Goal: Obtain resource: Download file/media

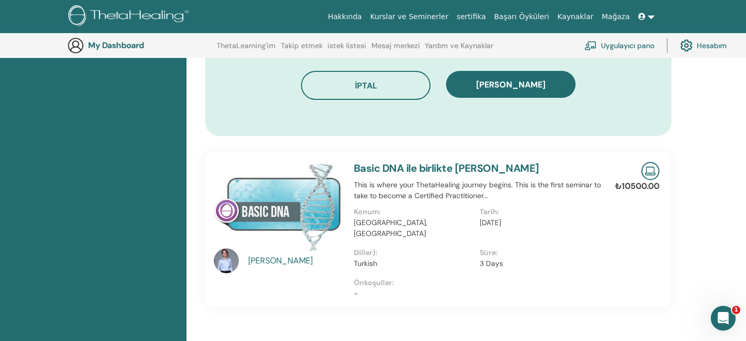
scroll to position [692, 4]
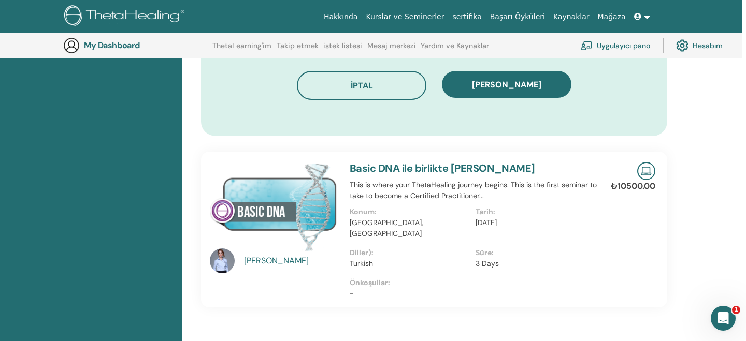
click at [298, 209] on img at bounding box center [273, 207] width 127 height 90
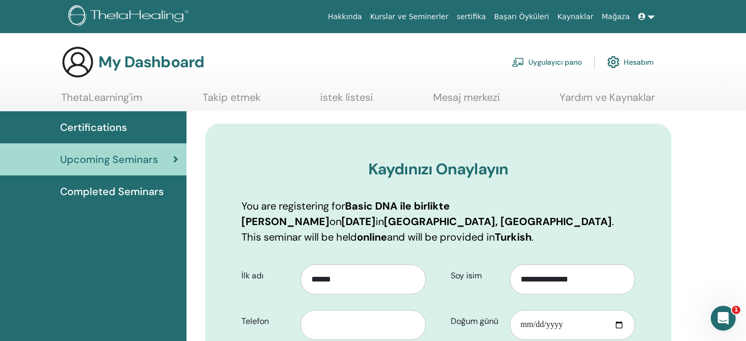
click at [108, 194] on span "Completed Seminars" at bounding box center [112, 192] width 104 height 16
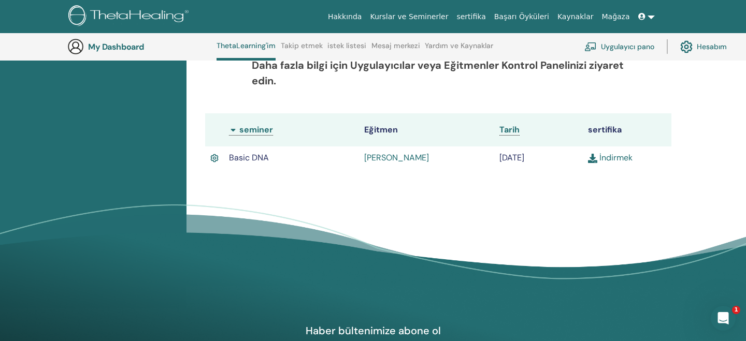
scroll to position [277, 0]
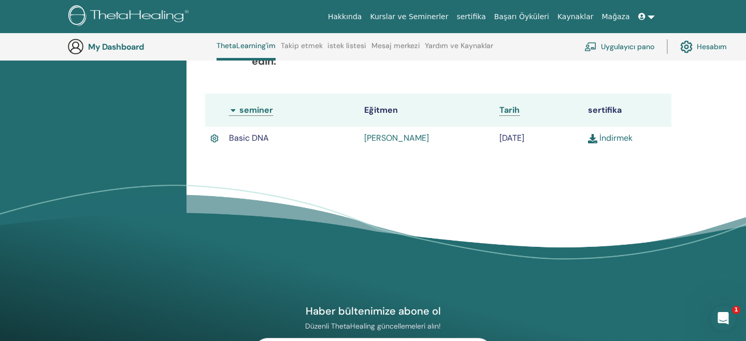
click at [593, 140] on img at bounding box center [592, 138] width 9 height 9
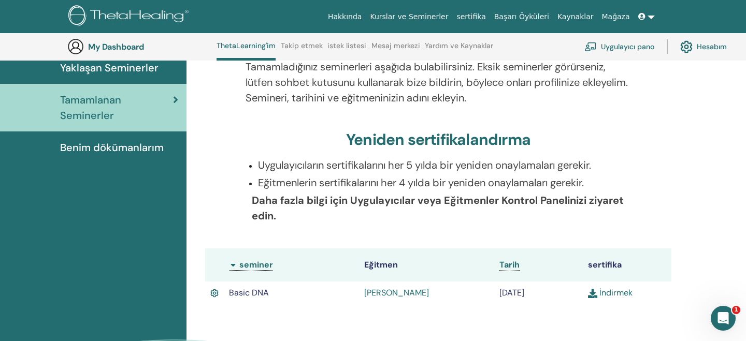
scroll to position [122, 0]
click at [128, 150] on span "Benim dökümanlarım" at bounding box center [112, 147] width 104 height 16
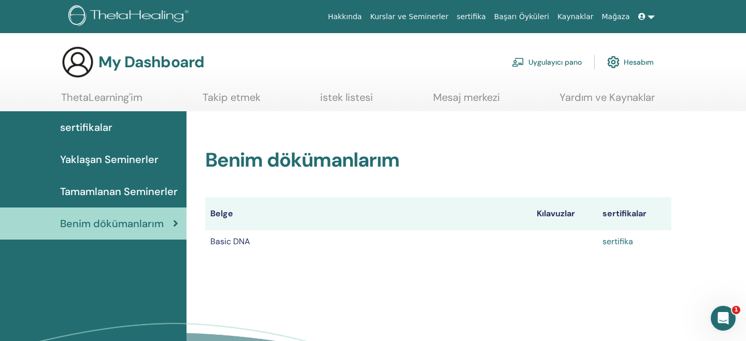
click at [620, 242] on link "sertifika" at bounding box center [617, 241] width 31 height 11
click at [95, 129] on span "sertifikalar" at bounding box center [86, 128] width 52 height 16
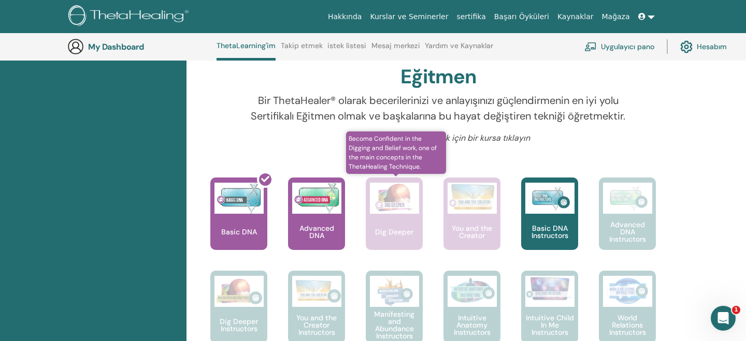
scroll to position [336, 0]
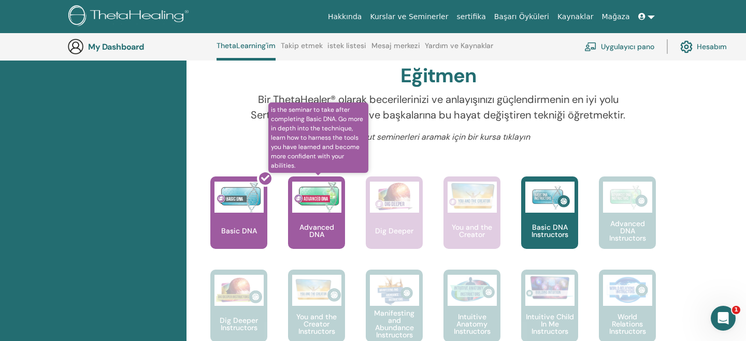
click at [318, 224] on p "Advanced DNA" at bounding box center [316, 231] width 57 height 15
